Goal: Information Seeking & Learning: Learn about a topic

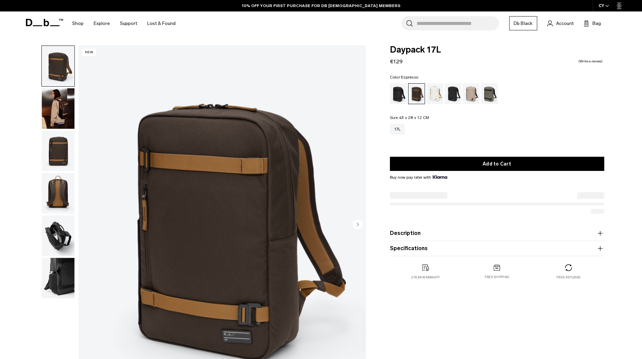
click at [58, 116] on img "button" at bounding box center [58, 108] width 33 height 40
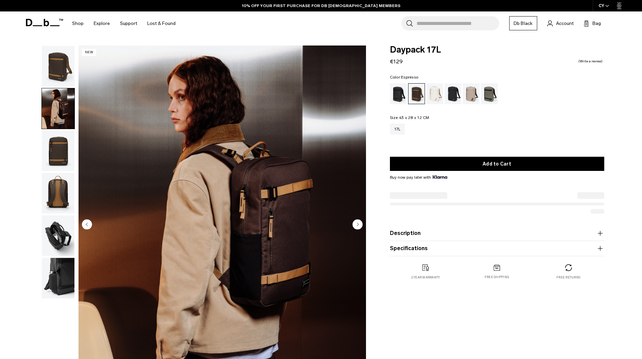
click at [62, 160] on img "button" at bounding box center [58, 151] width 33 height 40
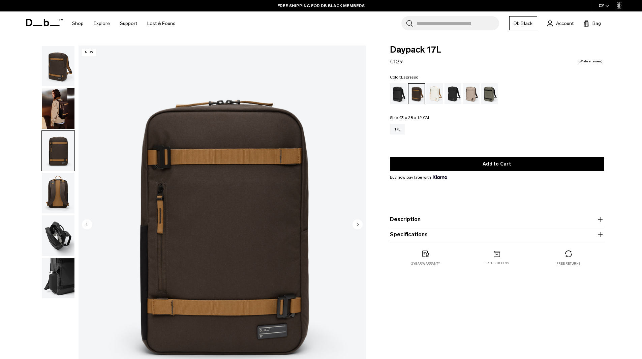
click at [65, 127] on img "button" at bounding box center [58, 108] width 33 height 40
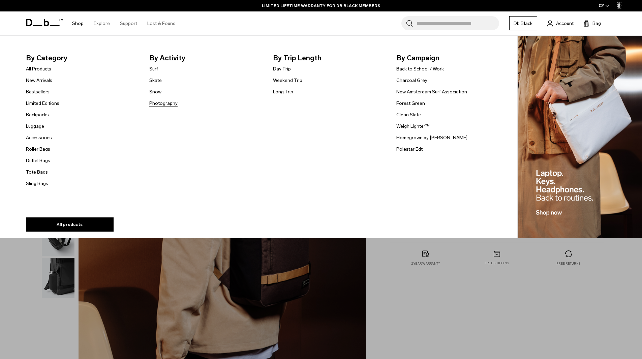
click at [171, 104] on link "Photography" at bounding box center [163, 103] width 28 height 7
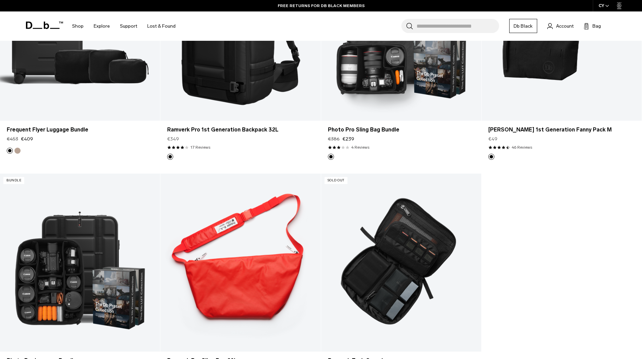
scroll to position [1411, 0]
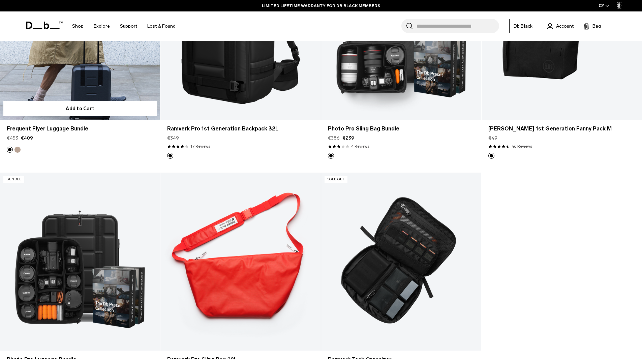
click at [18, 148] on button "Fogbow Beige" at bounding box center [17, 150] width 6 height 6
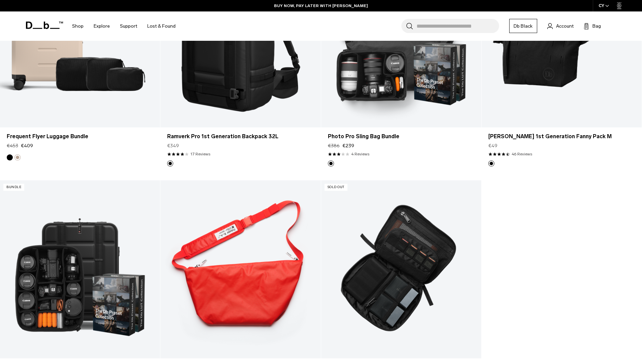
scroll to position [1479, 0]
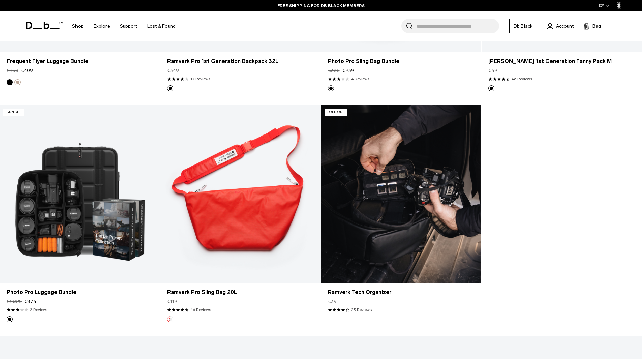
click at [375, 265] on link "Ramverk Tech Organizer" at bounding box center [401, 194] width 160 height 178
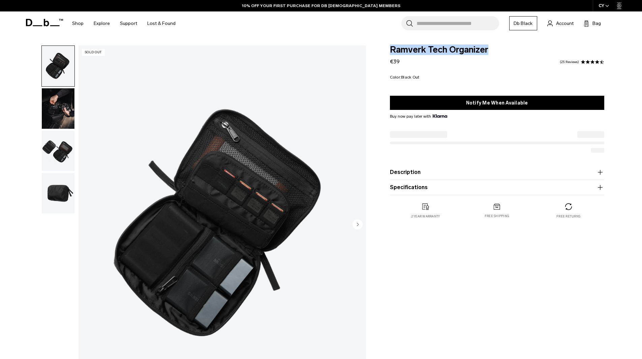
drag, startPoint x: 455, startPoint y: 51, endPoint x: 392, endPoint y: 52, distance: 63.7
click at [392, 52] on span "Ramverk Tech Organizer" at bounding box center [497, 50] width 214 height 9
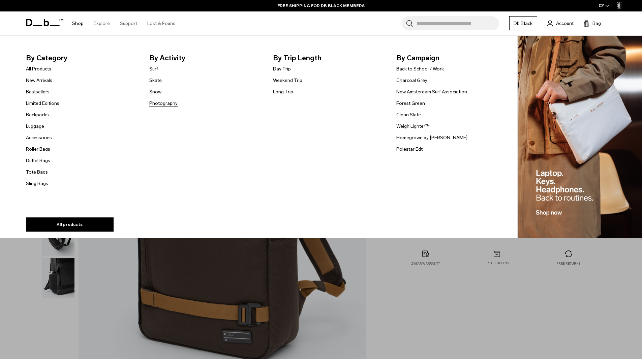
click at [153, 104] on link "Photography" at bounding box center [163, 103] width 28 height 7
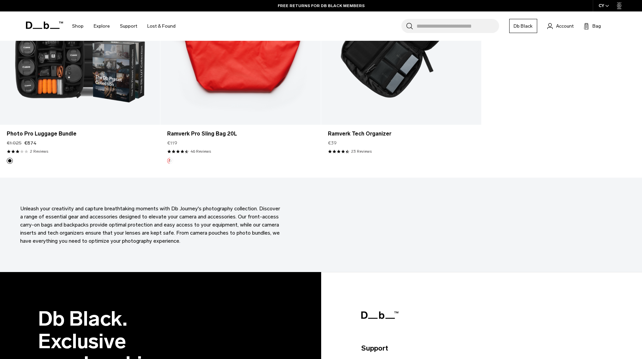
scroll to position [1753, 0]
